Goal: Communication & Community: Answer question/provide support

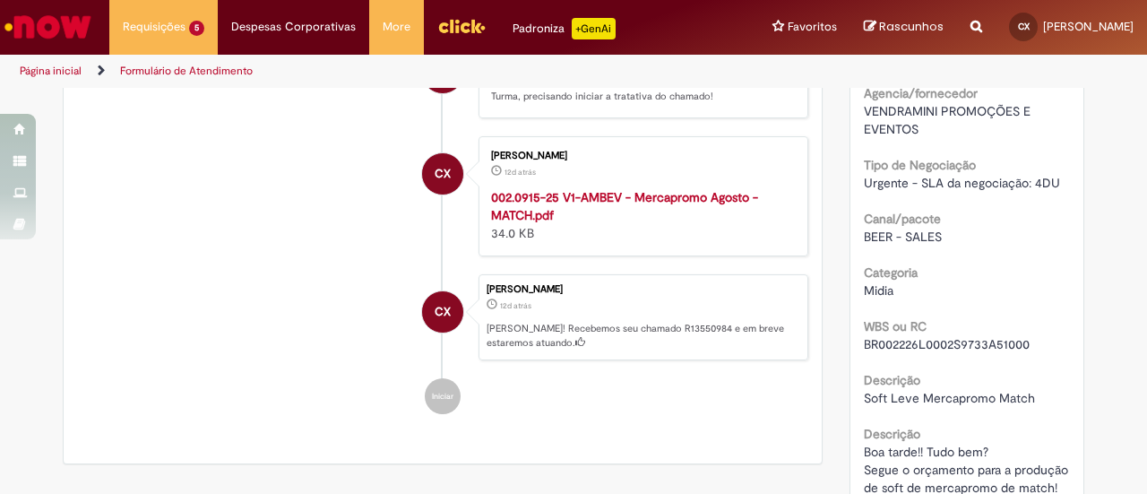
scroll to position [717, 0]
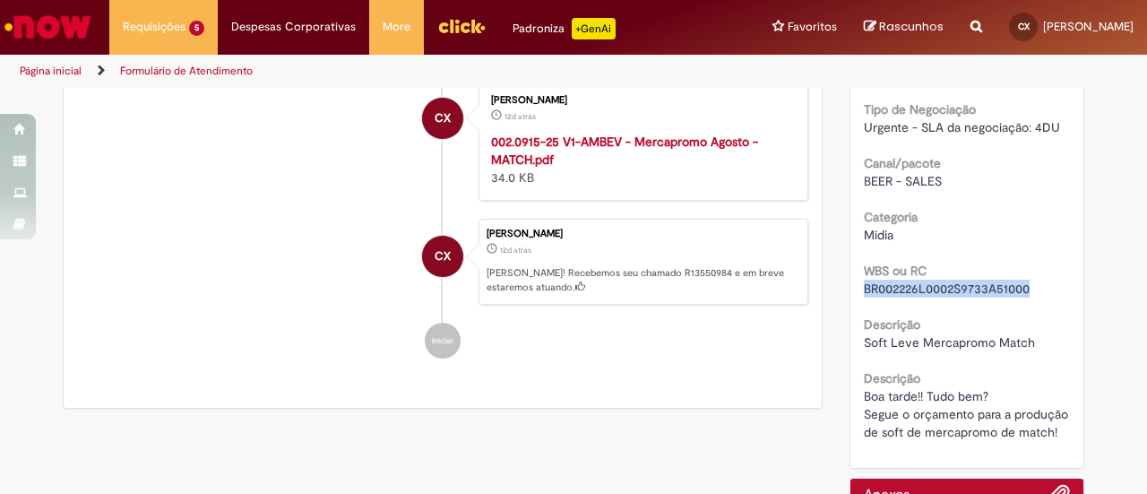
drag, startPoint x: 855, startPoint y: 271, endPoint x: 1031, endPoint y: 264, distance: 175.7
click at [1031, 279] on div "BR002226L0002S9733A51000" at bounding box center [967, 288] width 207 height 18
copy span "BR002226L0002S9733A51000"
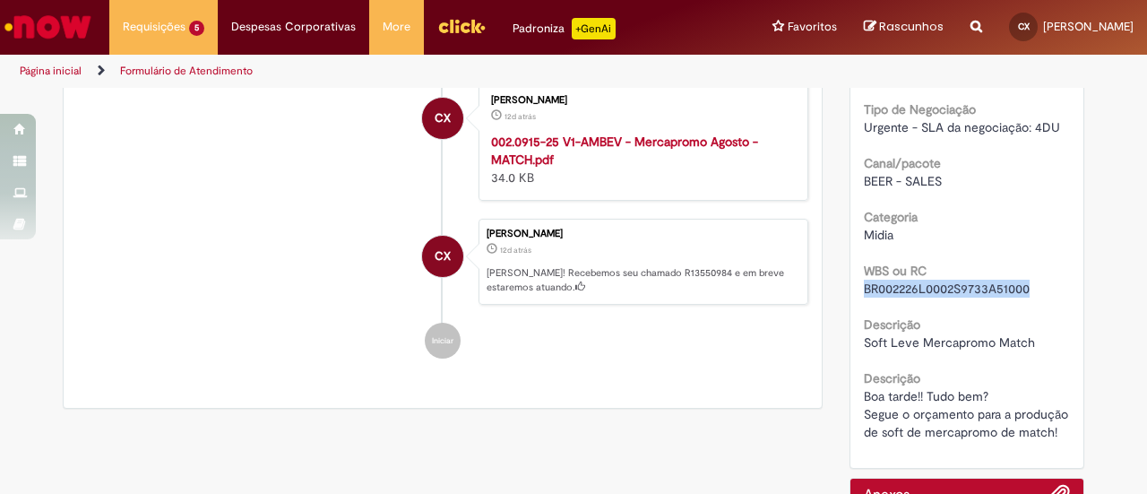
copy span "BR002226L0002S9733A51000"
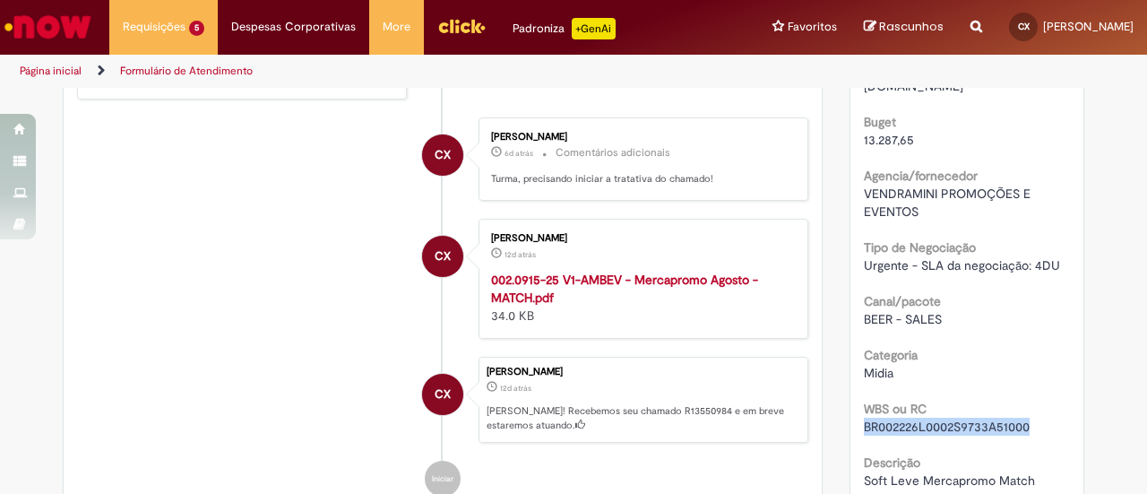
scroll to position [675, 0]
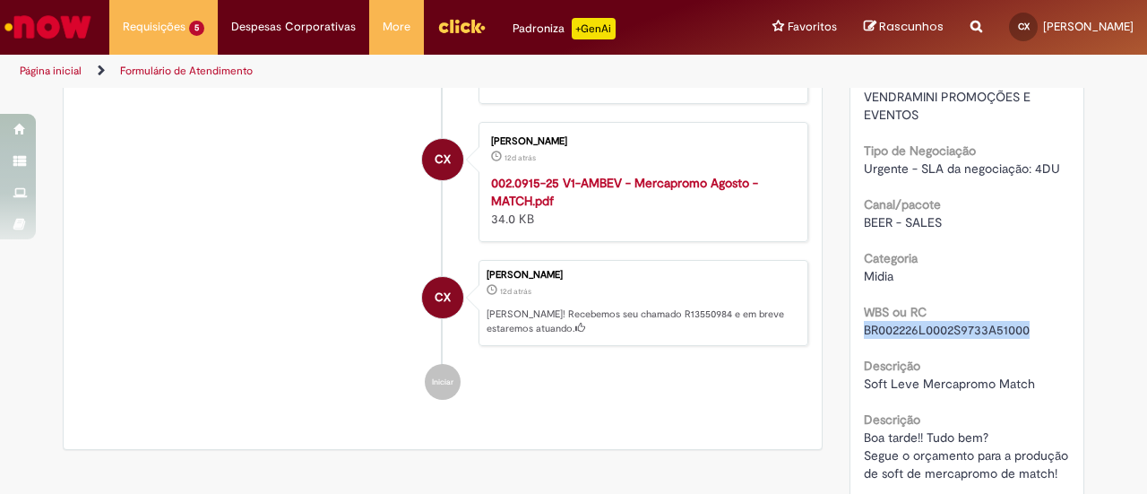
copy span "BR002226L0002S9733A51000"
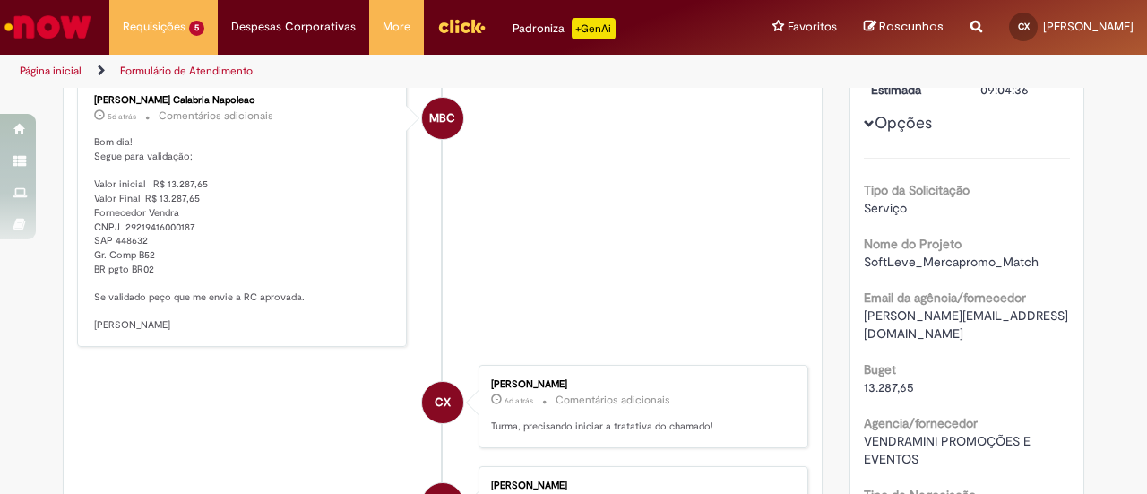
scroll to position [317, 0]
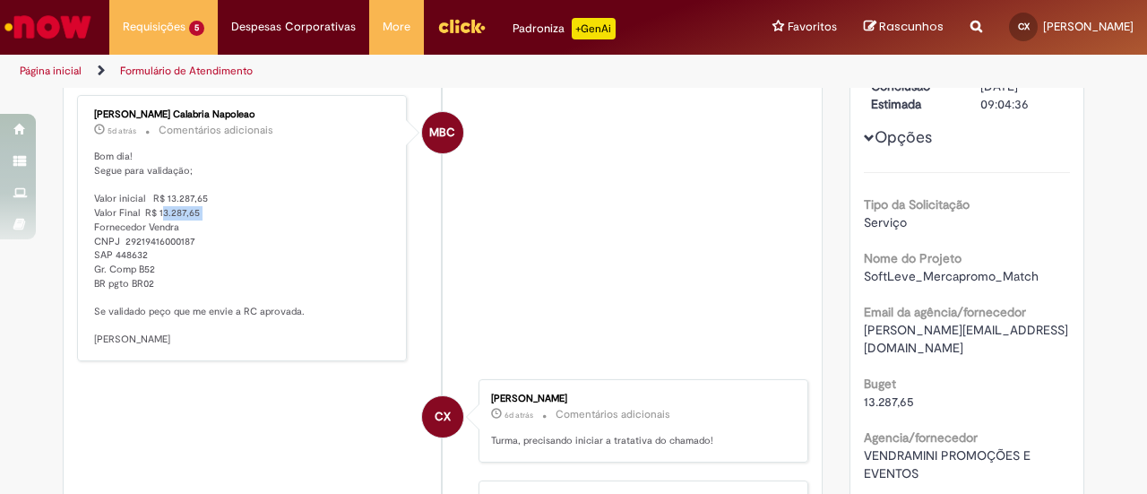
drag, startPoint x: 152, startPoint y: 205, endPoint x: 206, endPoint y: 205, distance: 53.7
click at [211, 205] on p "Bom dia! Segue para validação; Valor inicial R$ 13.287,65 Valor Final R$ 13.287…" at bounding box center [243, 248] width 298 height 197
drag, startPoint x: 151, startPoint y: 202, endPoint x: 228, endPoint y: 203, distance: 77.0
click at [228, 203] on p "Bom dia! Segue para validação; Valor inicial R$ 13.287,65 Valor Final R$ 13.287…" at bounding box center [243, 248] width 298 height 197
copy p "13.287,65"
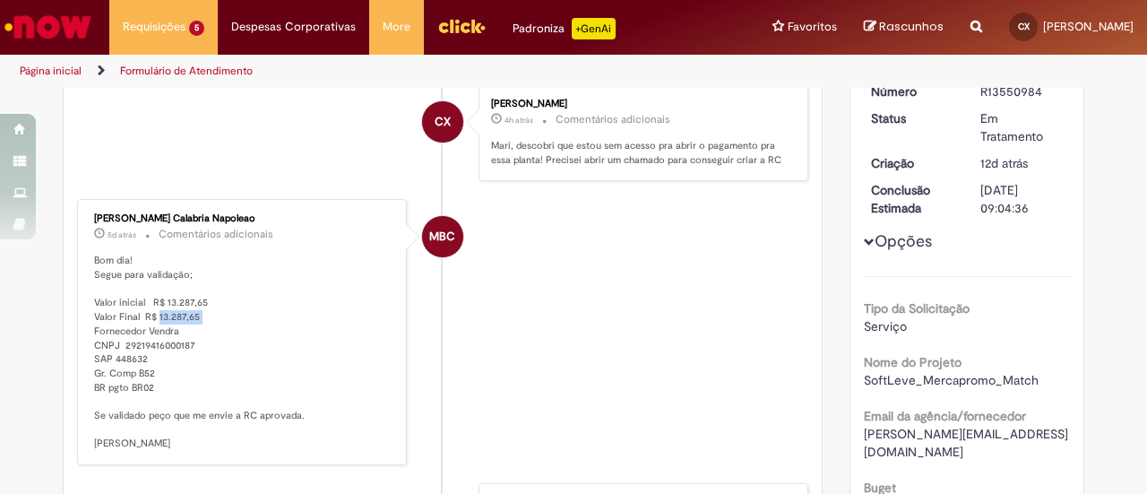
scroll to position [48, 0]
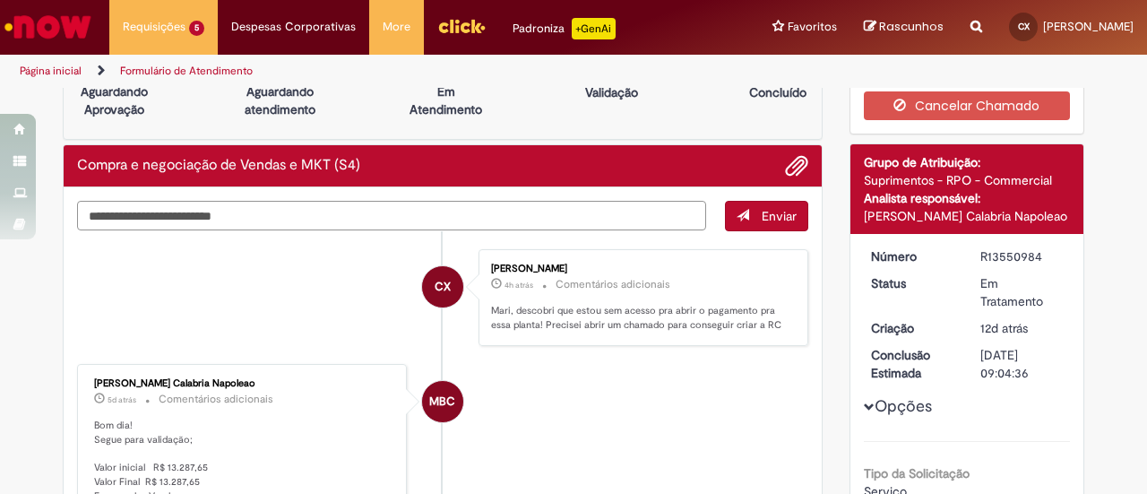
click at [367, 216] on textarea "Digite sua mensagem aqui..." at bounding box center [391, 216] width 629 height 30
paste textarea "**********"
click at [81, 216] on textarea "**********" at bounding box center [391, 216] width 629 height 30
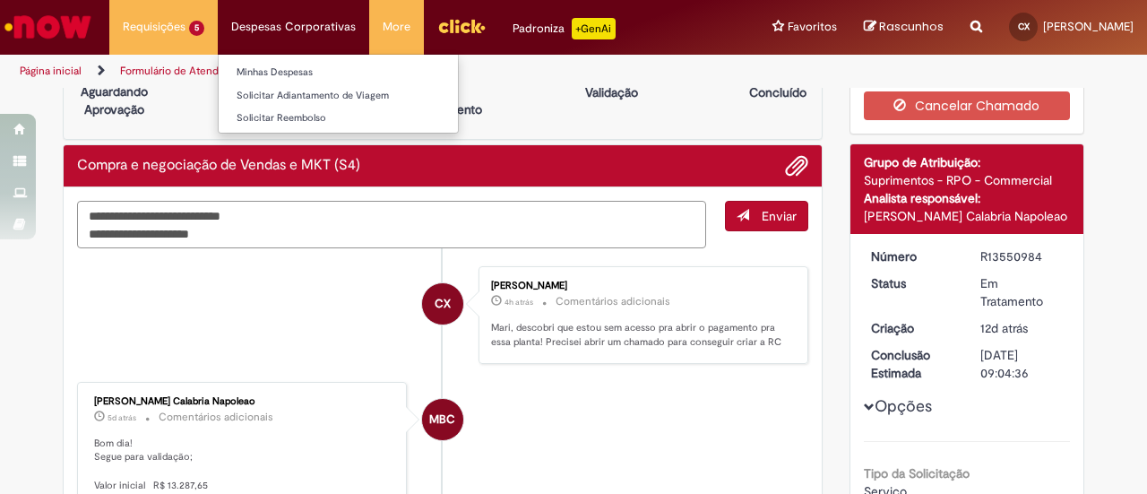
type textarea "**********"
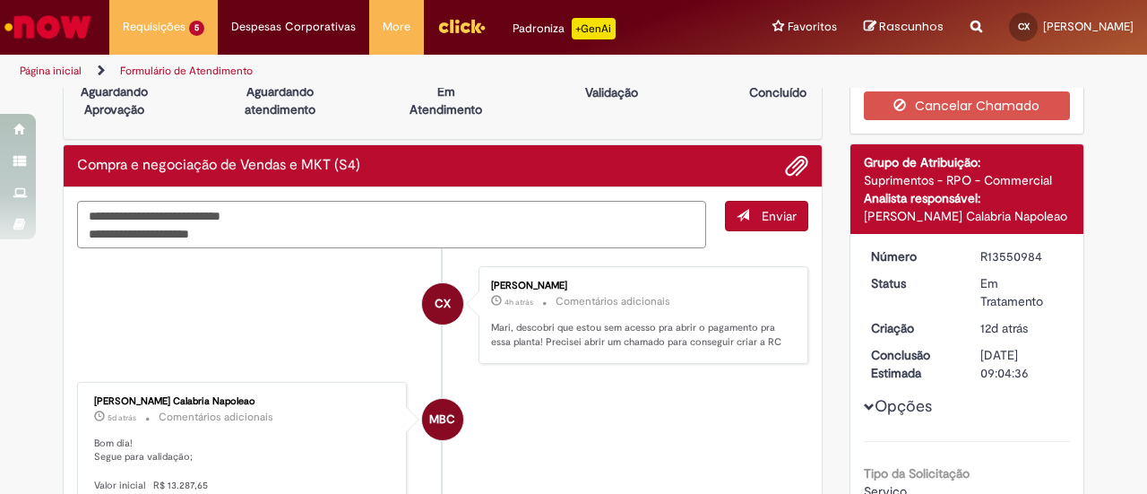
click at [761, 216] on span "Enviar" at bounding box center [778, 216] width 35 height 16
